Goal: Task Accomplishment & Management: Manage account settings

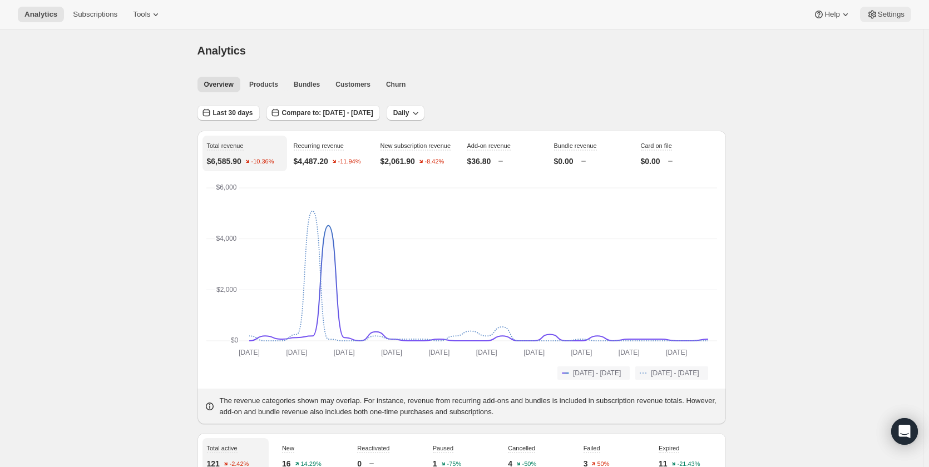
click at [884, 16] on span "Settings" at bounding box center [891, 14] width 27 height 9
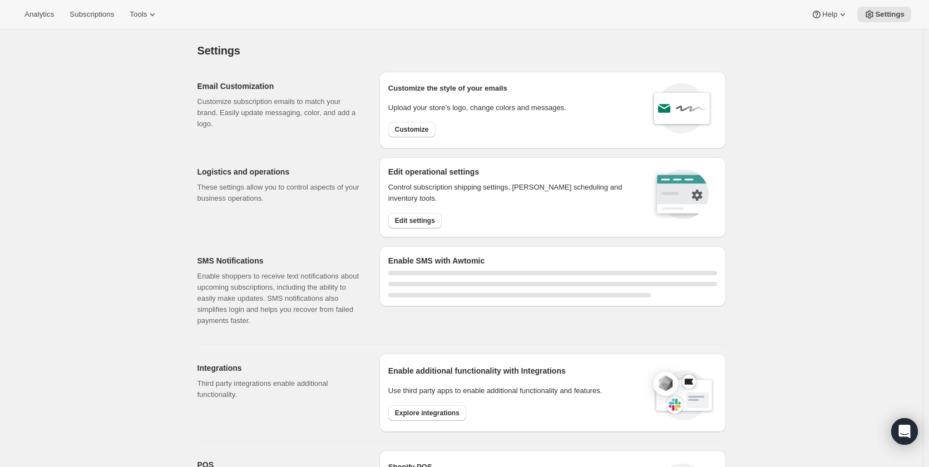
select select "22:00"
select select "09:00"
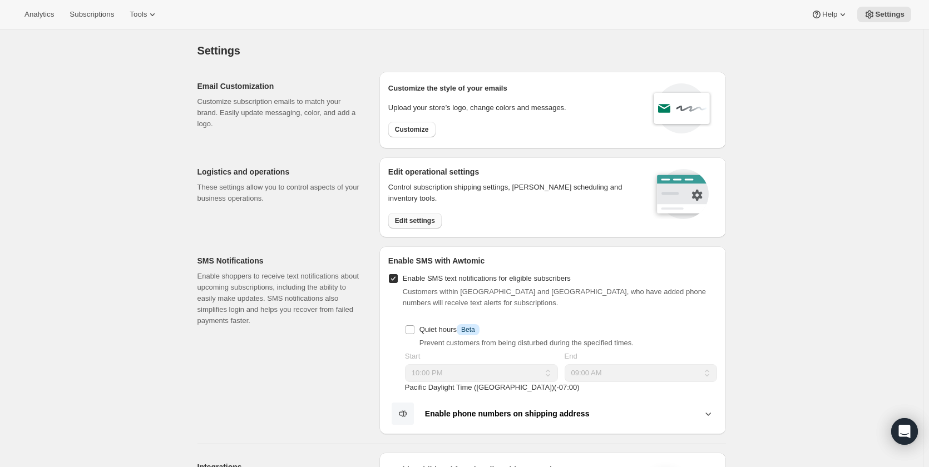
click at [411, 225] on button "Edit settings" at bounding box center [414, 221] width 53 height 16
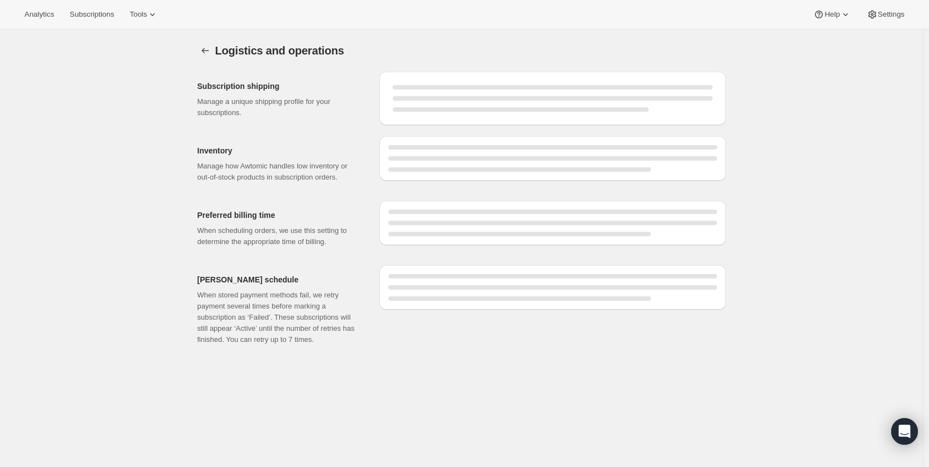
select select "DAY"
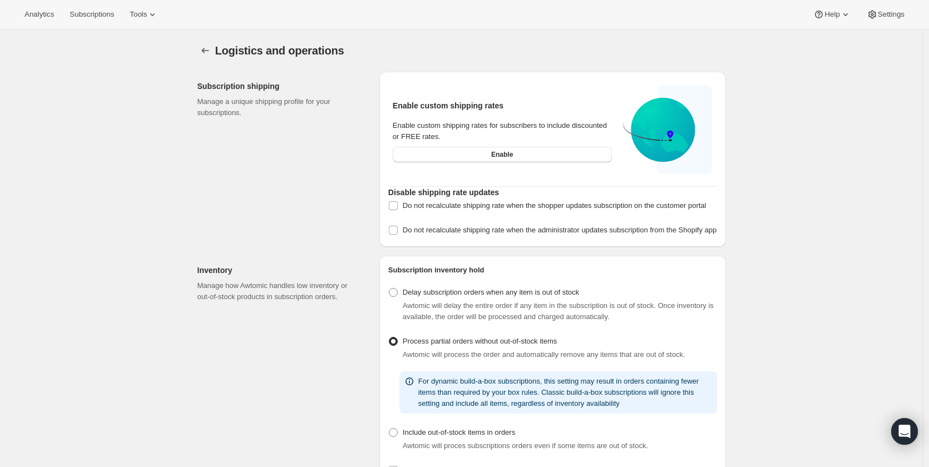
checkbox input "true"
select select "12:00"
select select "PM"
drag, startPoint x: 415, startPoint y: 126, endPoint x: 594, endPoint y: 128, distance: 178.6
click at [594, 128] on div "Enable custom shipping rates for subscribers to include discounted or FREE rate…" at bounding box center [502, 131] width 219 height 22
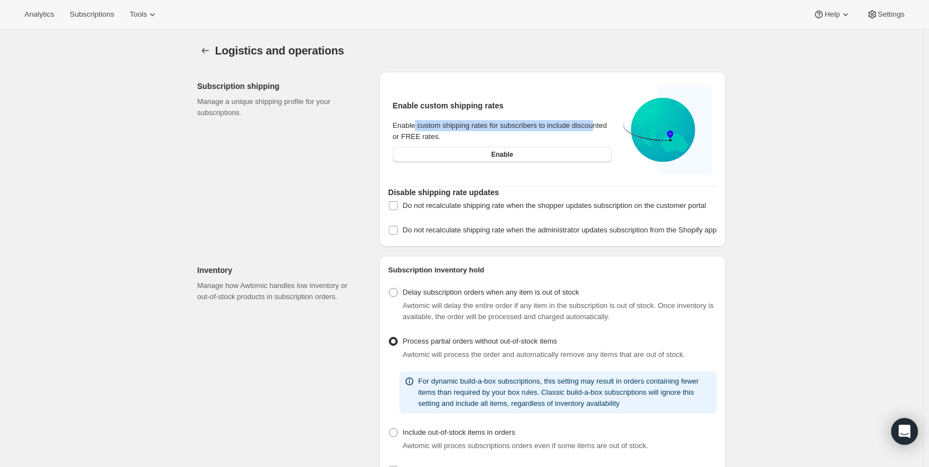
click at [509, 129] on div "Enable custom shipping rates for subscribers to include discounted or FREE rate…" at bounding box center [502, 131] width 219 height 22
click at [208, 47] on icon "Settings" at bounding box center [205, 50] width 11 height 11
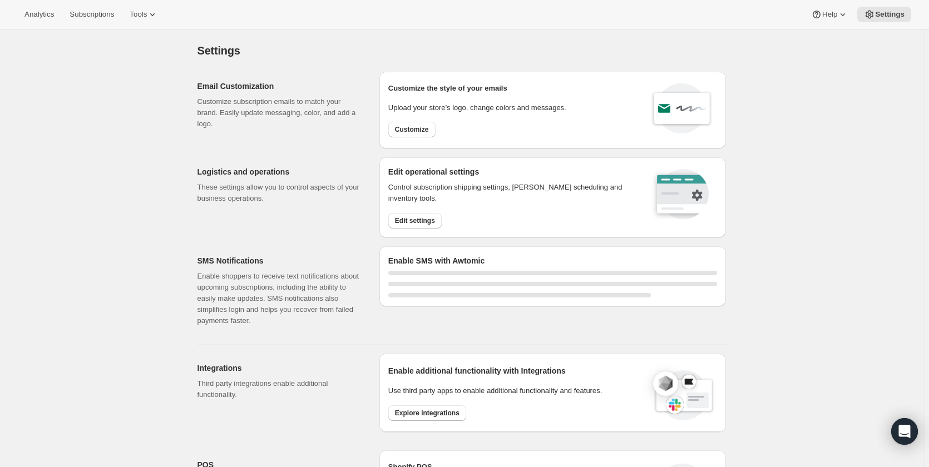
select select "22:00"
select select "09:00"
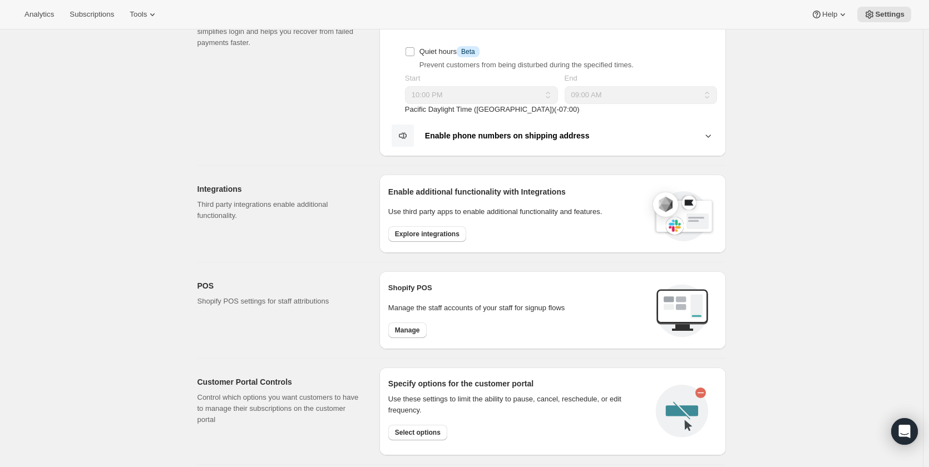
scroll to position [488, 0]
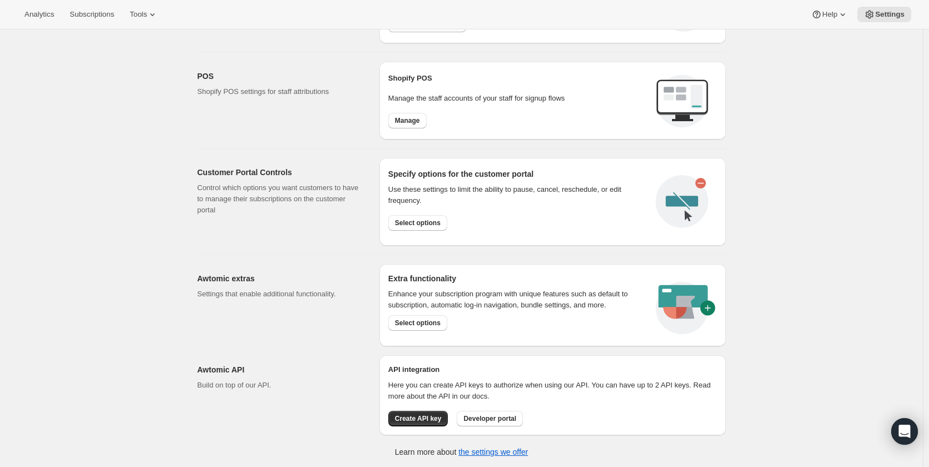
click at [122, 301] on div "Settings. This page is ready Settings Email Customization Customize subscriptio…" at bounding box center [461, 5] width 923 height 928
